Goal: Navigation & Orientation: Understand site structure

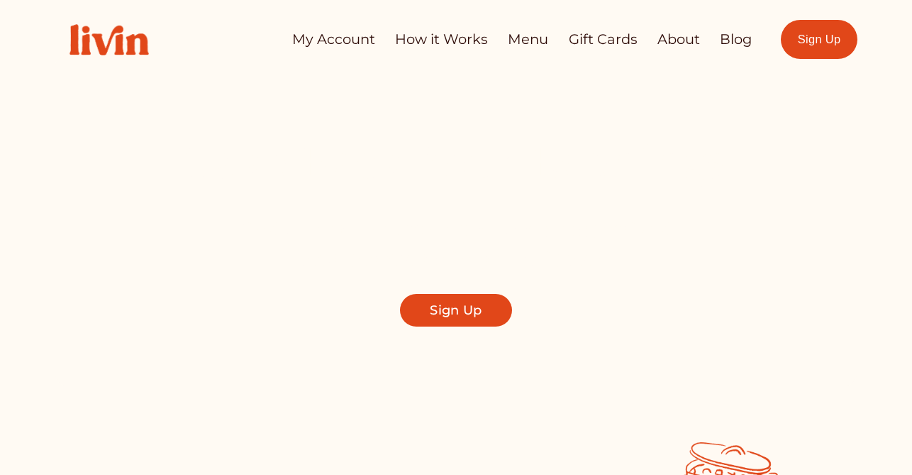
click at [449, 45] on link "How it Works" at bounding box center [441, 40] width 93 height 28
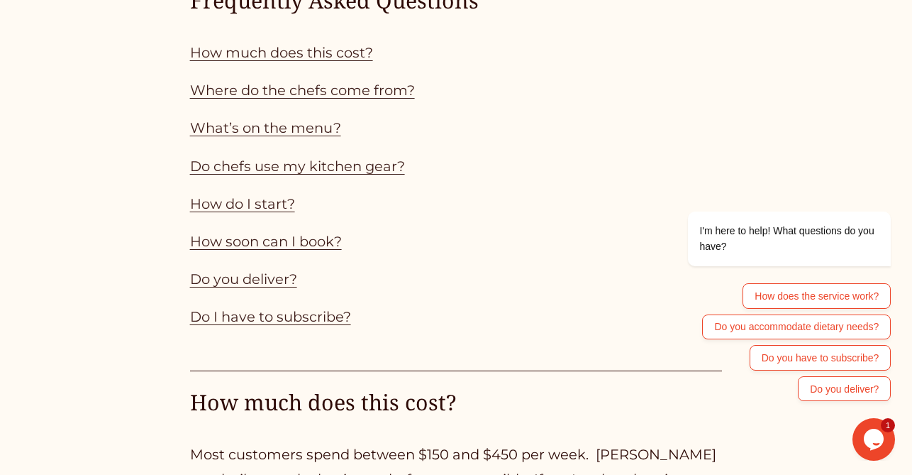
scroll to position [1246, 0]
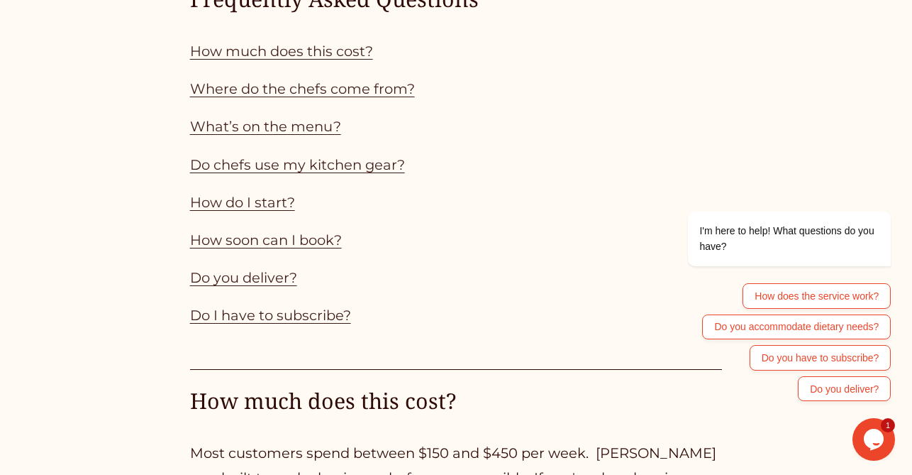
click at [292, 57] on link "How much does this cost?" at bounding box center [281, 51] width 183 height 17
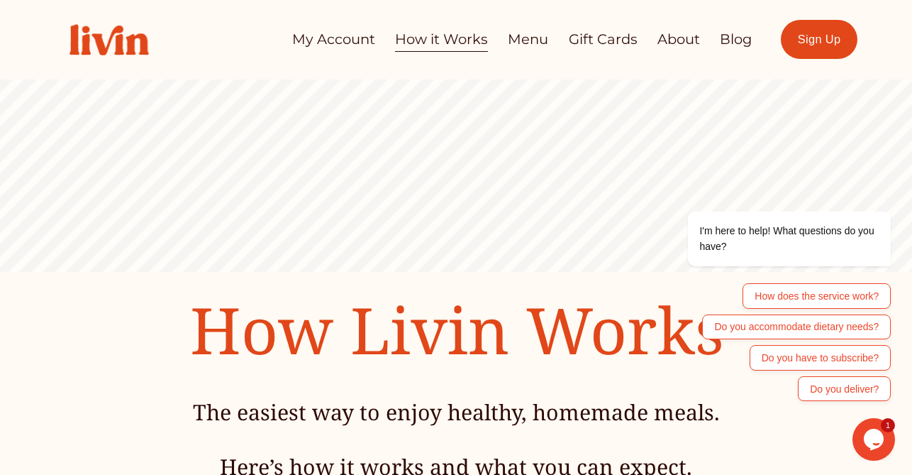
click at [526, 50] on link "Menu" at bounding box center [528, 40] width 40 height 28
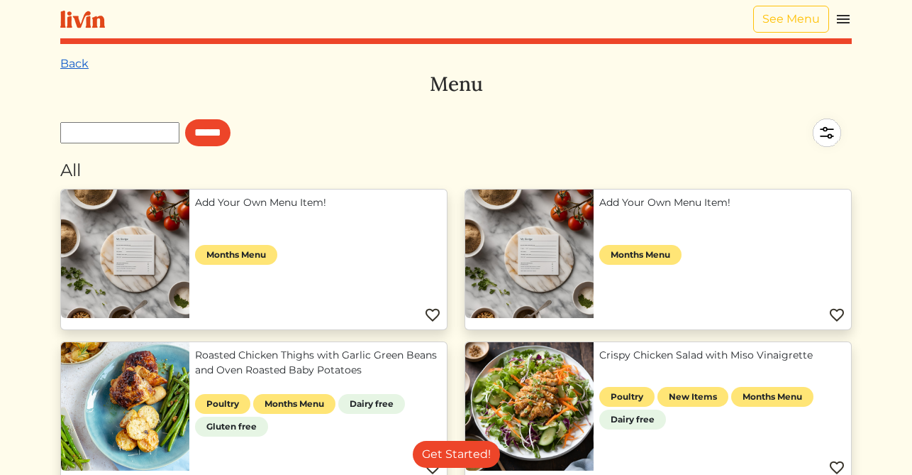
click at [79, 63] on link "Back" at bounding box center [74, 63] width 28 height 13
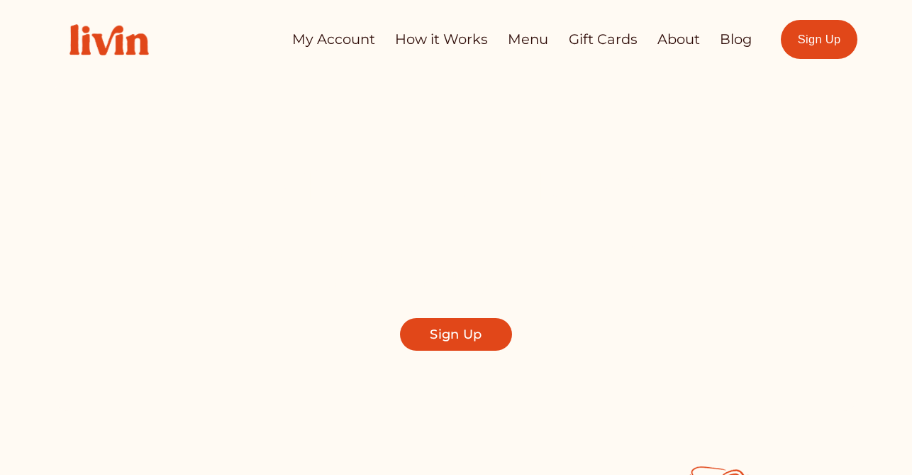
click at [687, 43] on link "About" at bounding box center [679, 40] width 43 height 28
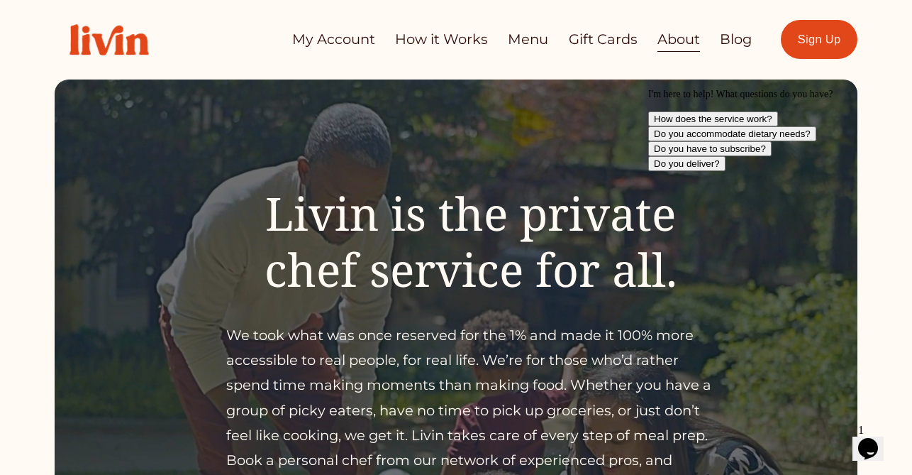
click at [736, 38] on link "Blog" at bounding box center [736, 40] width 32 height 28
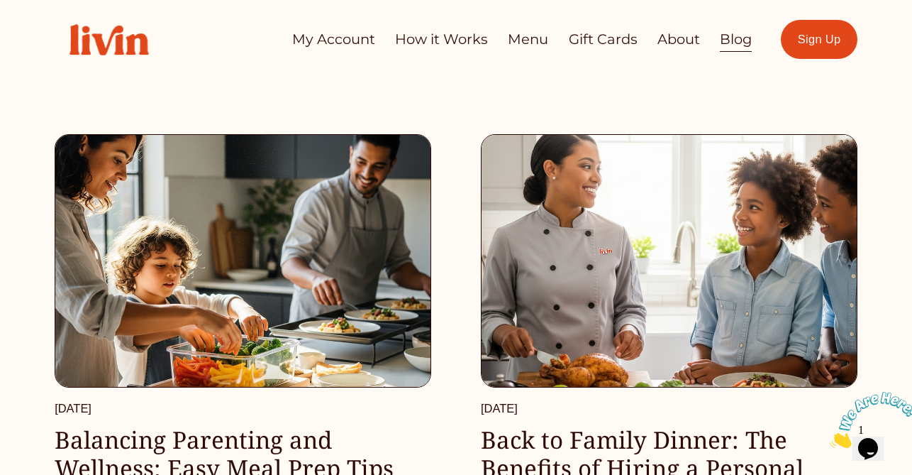
click at [661, 50] on link "About" at bounding box center [679, 40] width 43 height 28
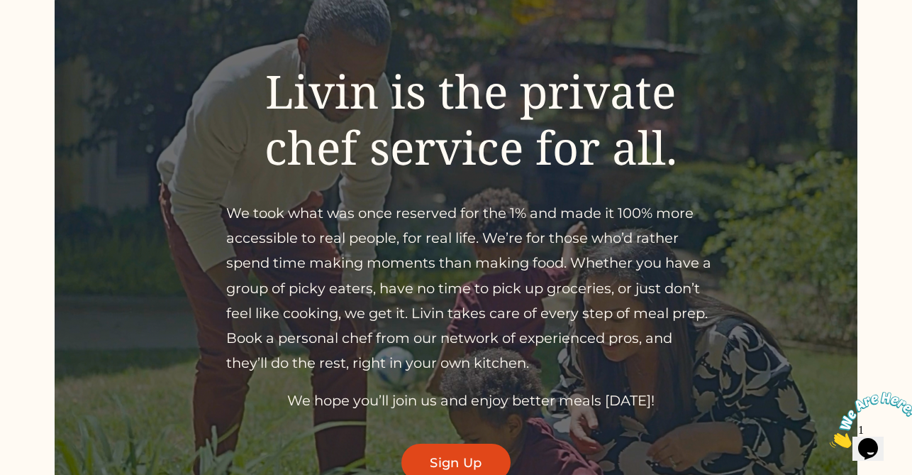
scroll to position [121, 0]
